Goal: Transaction & Acquisition: Book appointment/travel/reservation

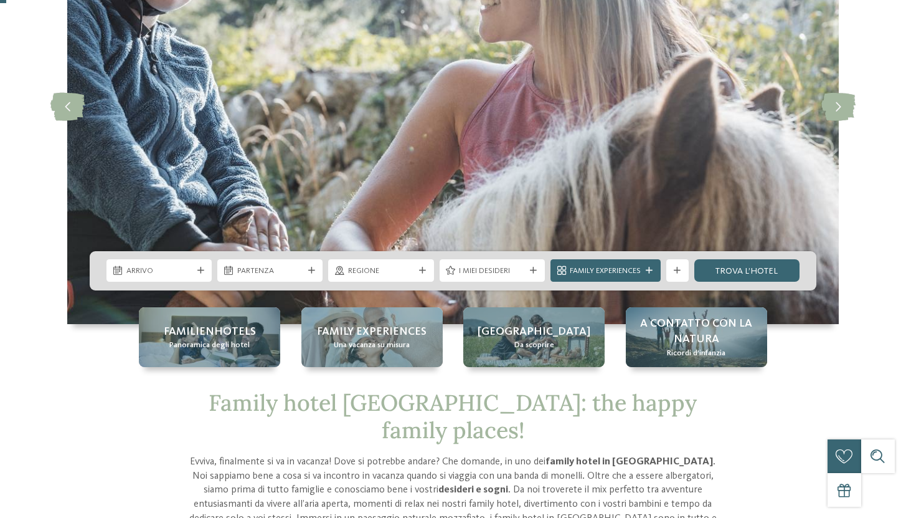
scroll to position [185, 0]
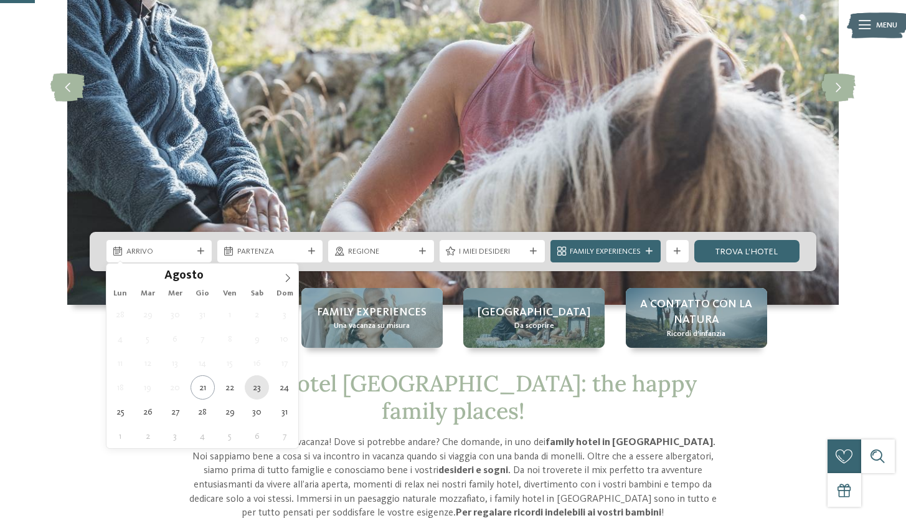
type div "[DATE]"
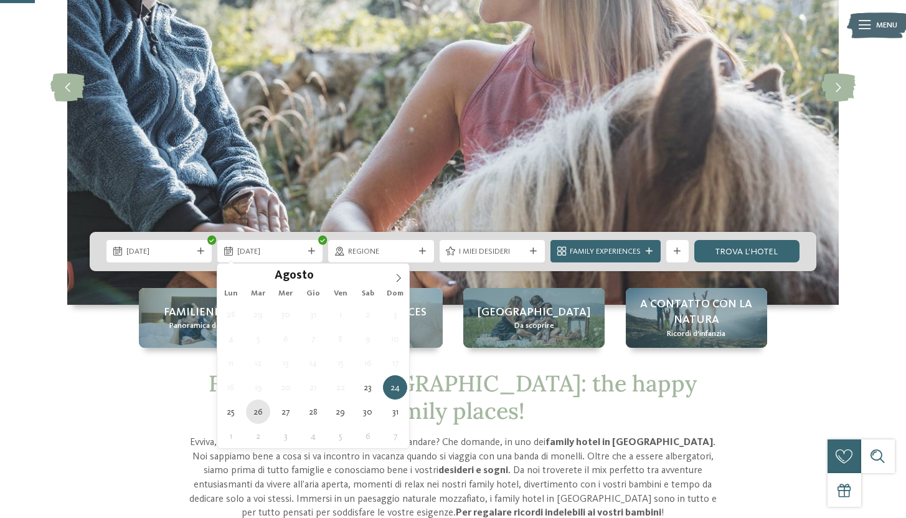
type div "[DATE]"
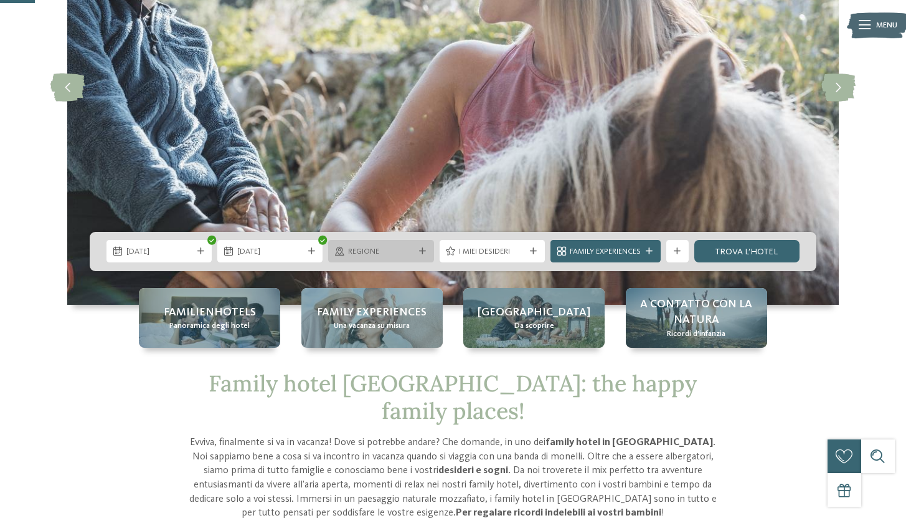
click at [402, 253] on span "Regione" at bounding box center [381, 251] width 66 height 11
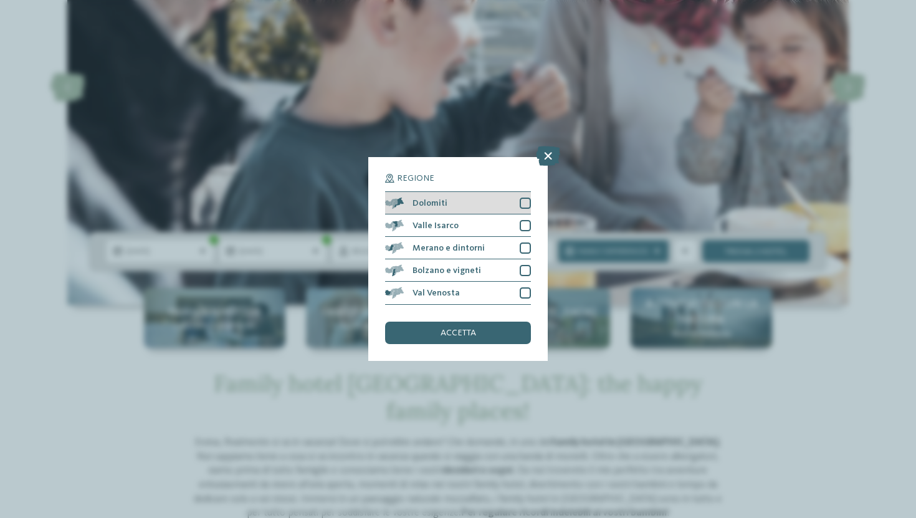
click at [521, 201] on div at bounding box center [525, 202] width 11 height 11
click at [480, 340] on div "accetta" at bounding box center [458, 332] width 146 height 22
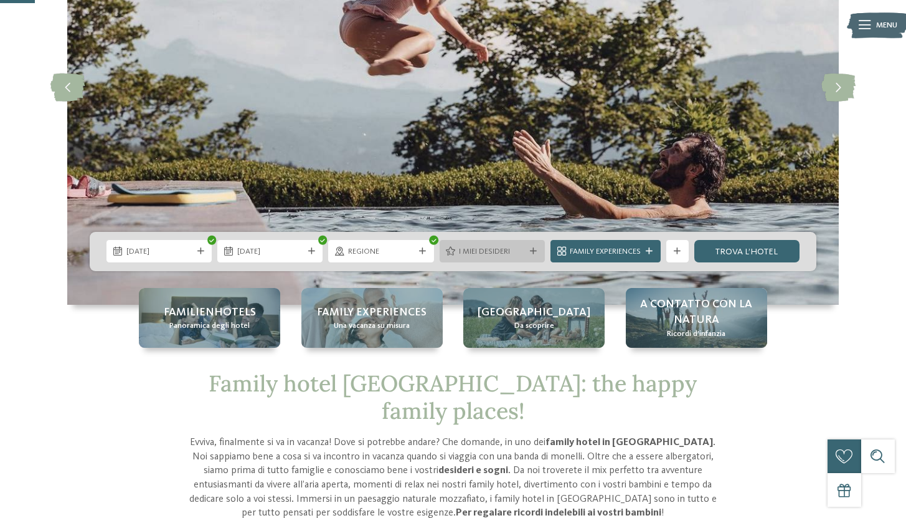
click at [496, 253] on span "I miei desideri" at bounding box center [492, 251] width 66 height 11
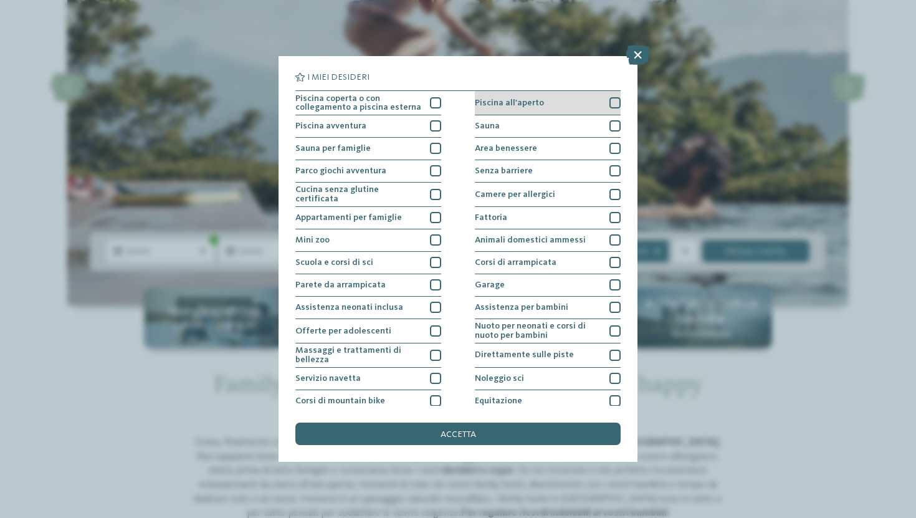
click at [612, 104] on div at bounding box center [614, 102] width 11 height 11
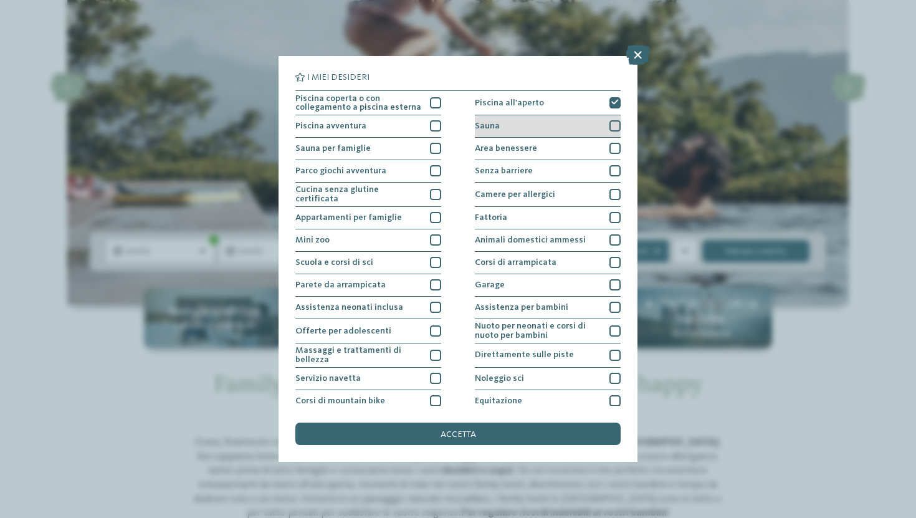
click at [612, 125] on div at bounding box center [614, 125] width 11 height 11
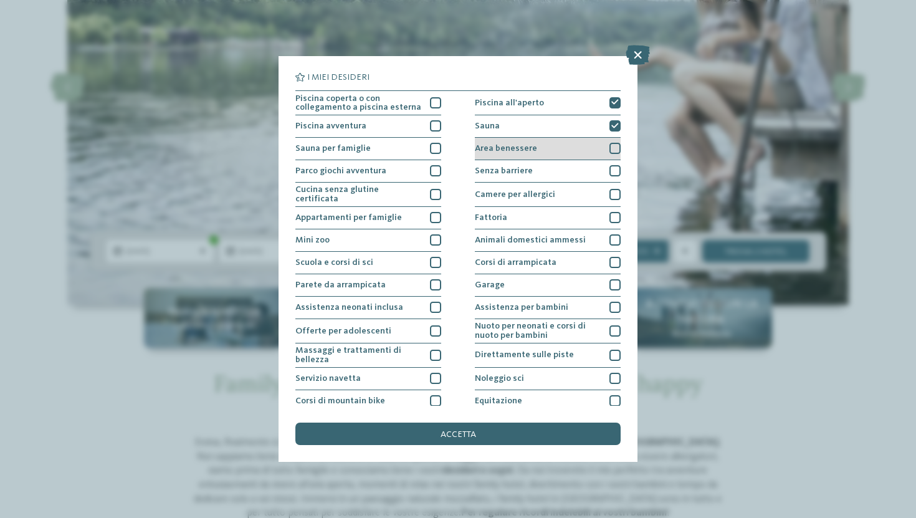
click at [606, 139] on div "Area benessere" at bounding box center [548, 149] width 146 height 22
click at [609, 143] on div at bounding box center [614, 148] width 11 height 11
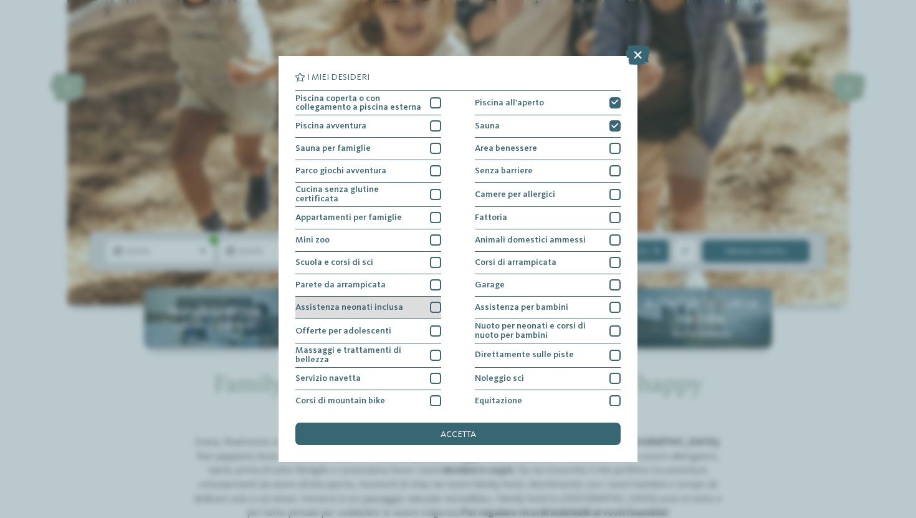
click at [433, 302] on div at bounding box center [435, 306] width 11 height 11
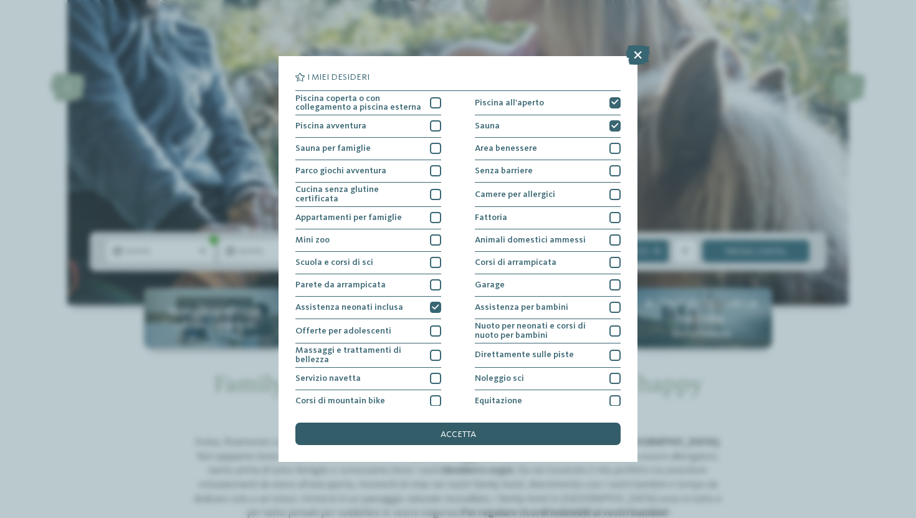
click at [451, 430] on span "accetta" at bounding box center [458, 434] width 36 height 9
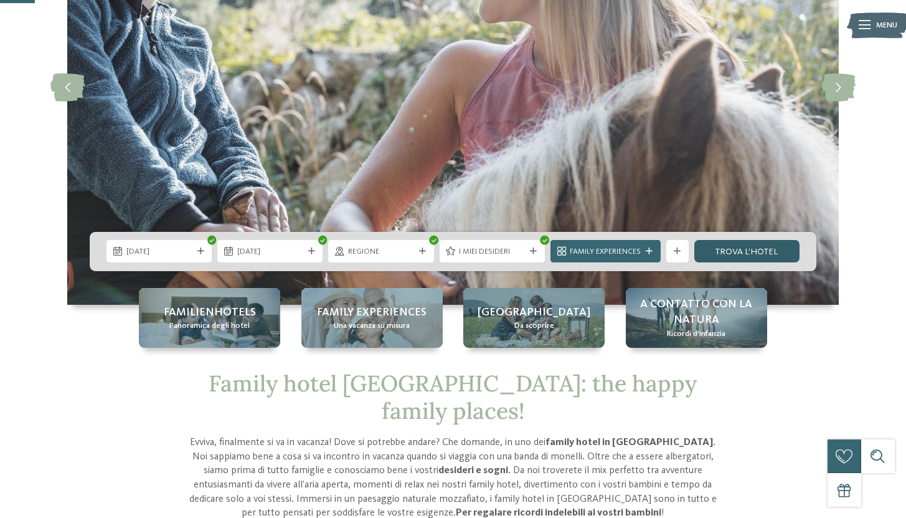
click at [730, 249] on link "trova l’hotel" at bounding box center [747, 251] width 105 height 22
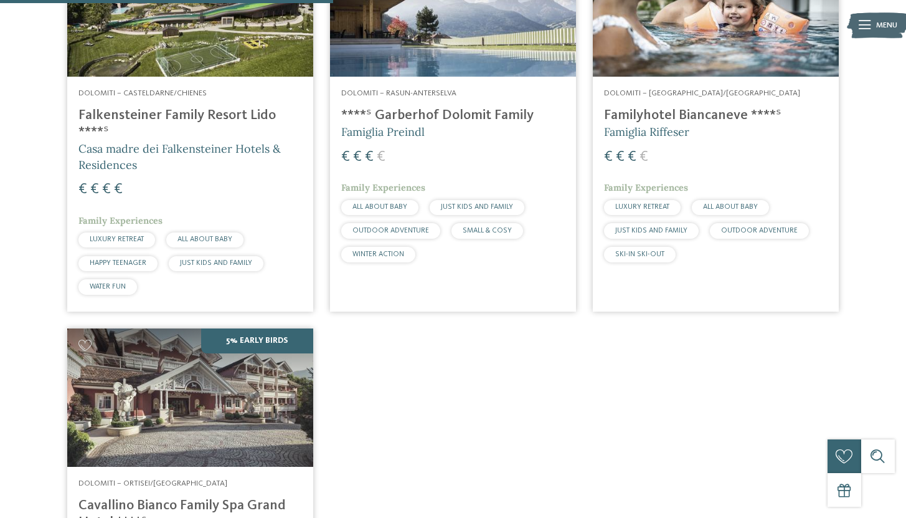
scroll to position [493, 0]
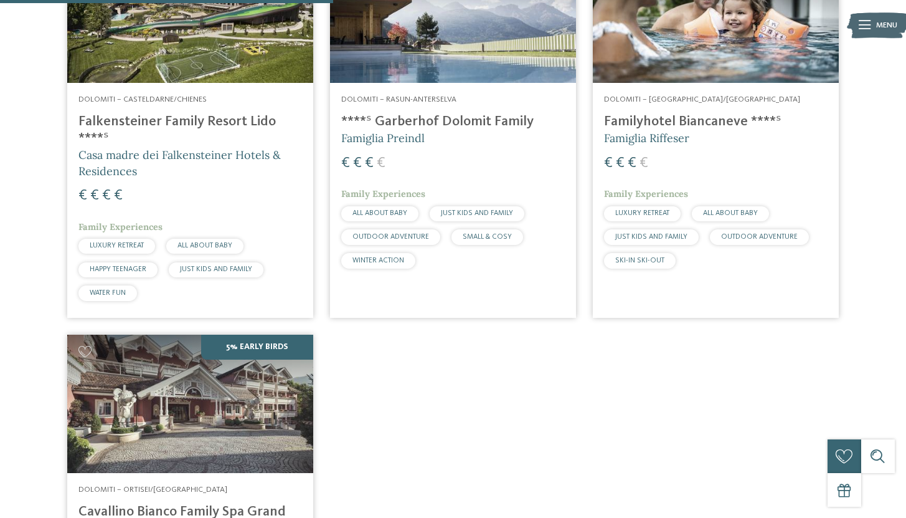
click at [450, 59] on img at bounding box center [453, 14] width 246 height 138
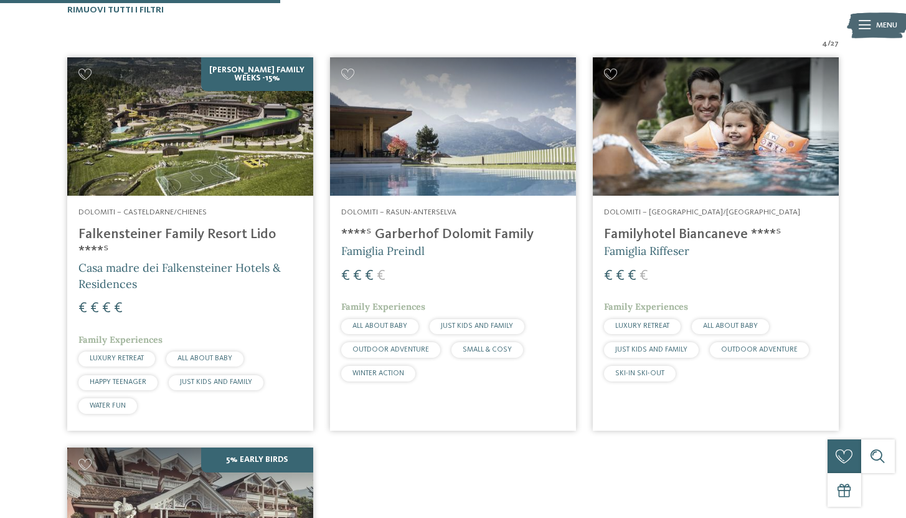
scroll to position [372, 0]
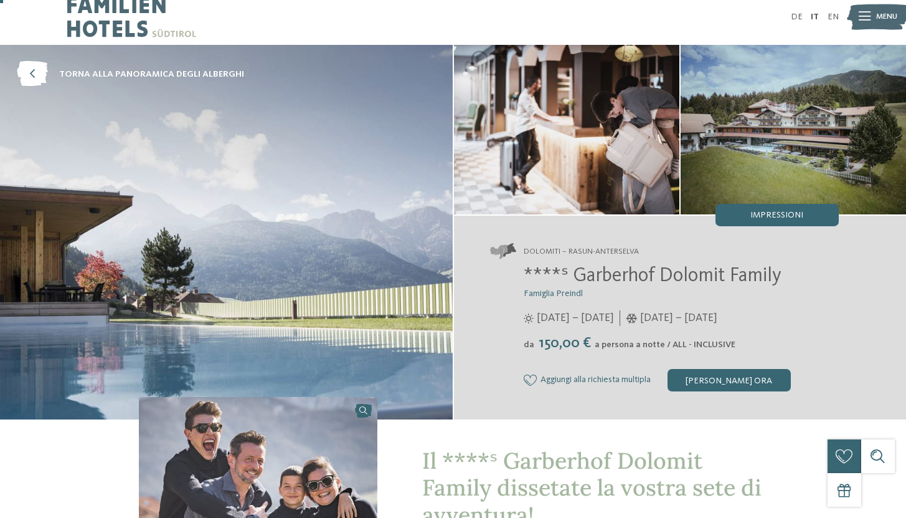
scroll to position [14, 0]
